Goal: Task Accomplishment & Management: Manage account settings

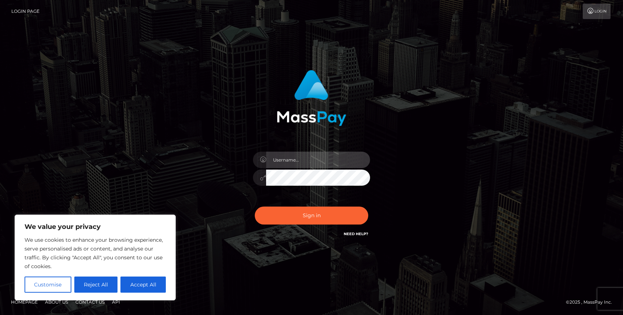
click at [292, 160] on input "text" at bounding box center [318, 160] width 104 height 16
type input "[EMAIL_ADDRESS][DOMAIN_NAME]"
click at [255, 207] on button "Sign in" at bounding box center [312, 216] width 114 height 18
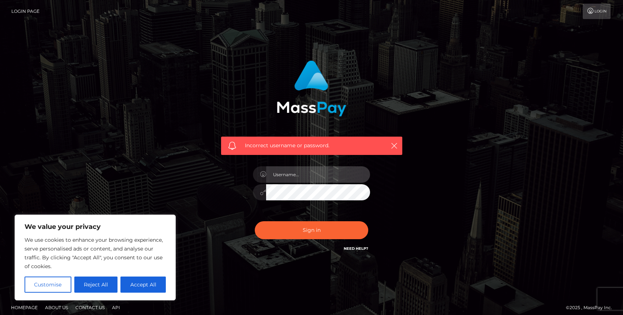
click at [302, 176] on input "text" at bounding box center [318, 174] width 104 height 16
type input "[EMAIL_ADDRESS][DOMAIN_NAME]"
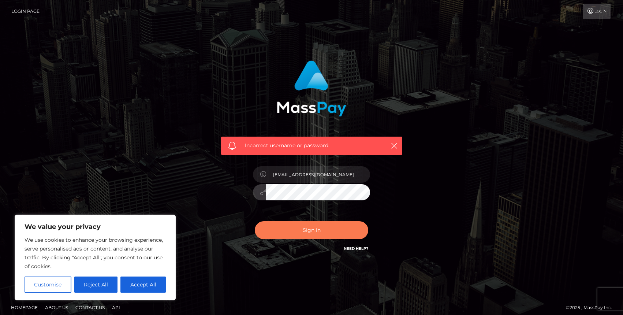
click at [328, 237] on button "Sign in" at bounding box center [312, 230] width 114 height 18
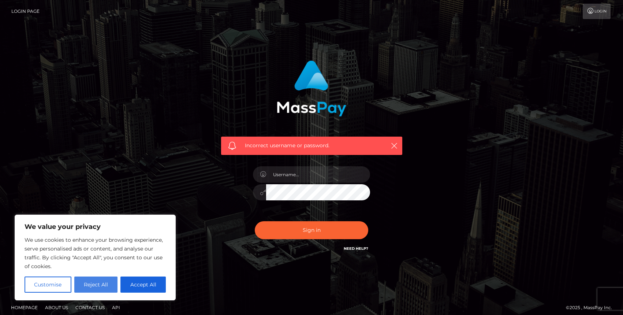
click at [105, 286] on button "Reject All" at bounding box center [96, 285] width 44 height 16
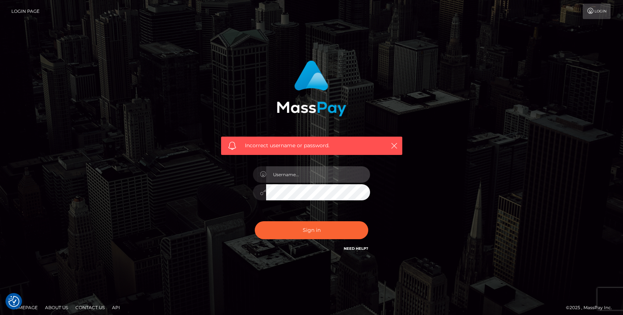
click at [293, 175] on input "text" at bounding box center [318, 174] width 104 height 16
type input "[EMAIL_ADDRESS][DOMAIN_NAME]"
click at [255, 221] on button "Sign in" at bounding box center [312, 230] width 114 height 18
click at [307, 181] on input "text" at bounding box center [318, 174] width 104 height 16
click at [305, 263] on form "Incorrect username or password." at bounding box center [312, 160] width 192 height 211
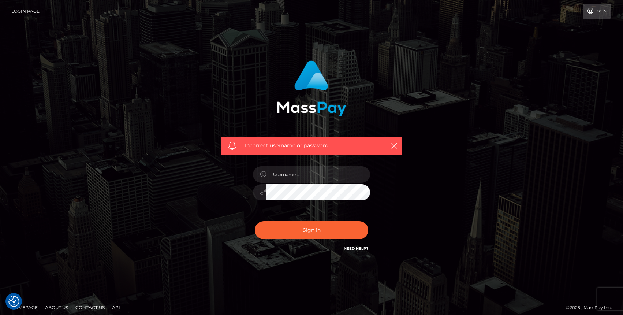
scroll to position [5, 0]
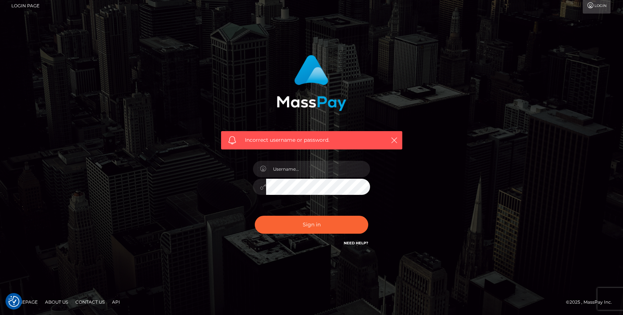
click at [355, 243] on link "Need Help?" at bounding box center [356, 243] width 25 height 5
click at [294, 171] on input "text" at bounding box center [318, 169] width 104 height 16
click at [18, 6] on link "Login Page" at bounding box center [25, 5] width 28 height 15
